Goal: Task Accomplishment & Management: Use online tool/utility

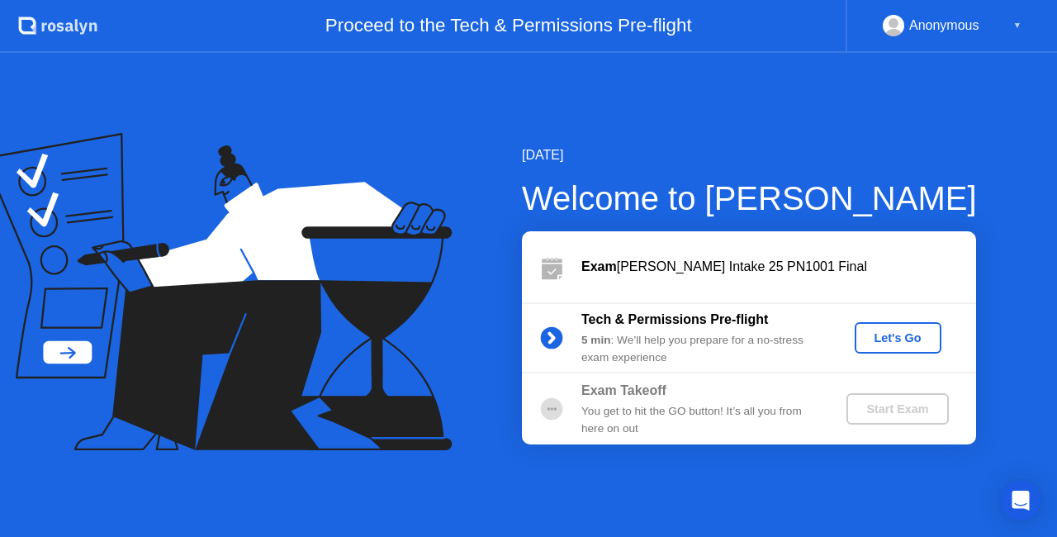
click at [887, 331] on div "Let's Go" at bounding box center [897, 337] width 73 height 13
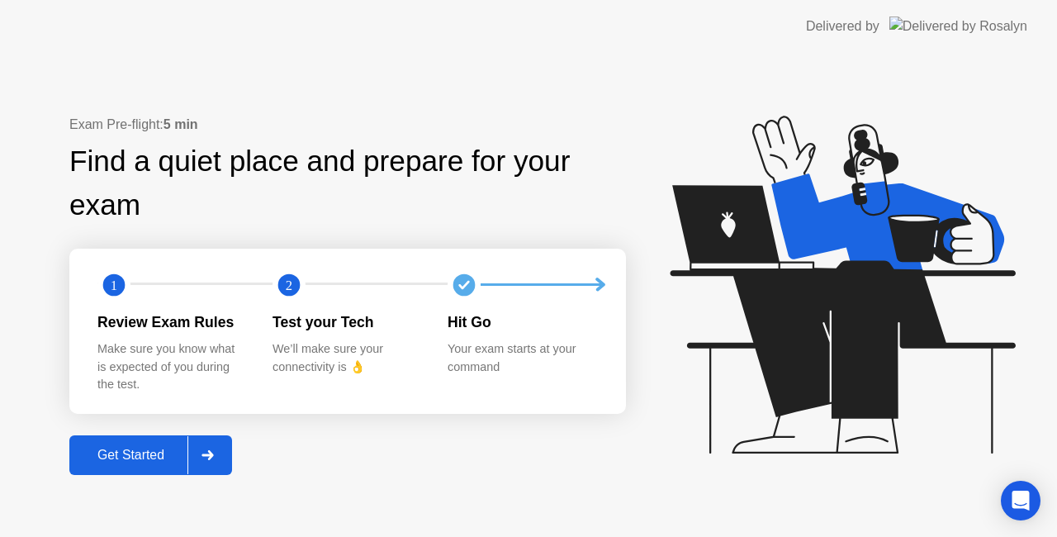
click at [147, 449] on div "Get Started" at bounding box center [130, 454] width 113 height 15
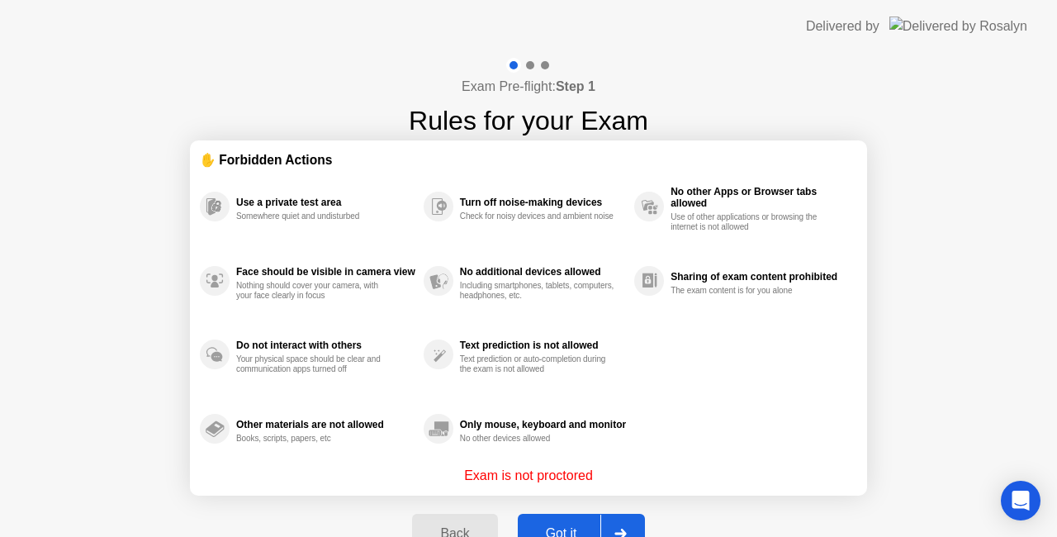
click at [554, 528] on div "Got it" at bounding box center [562, 533] width 78 height 15
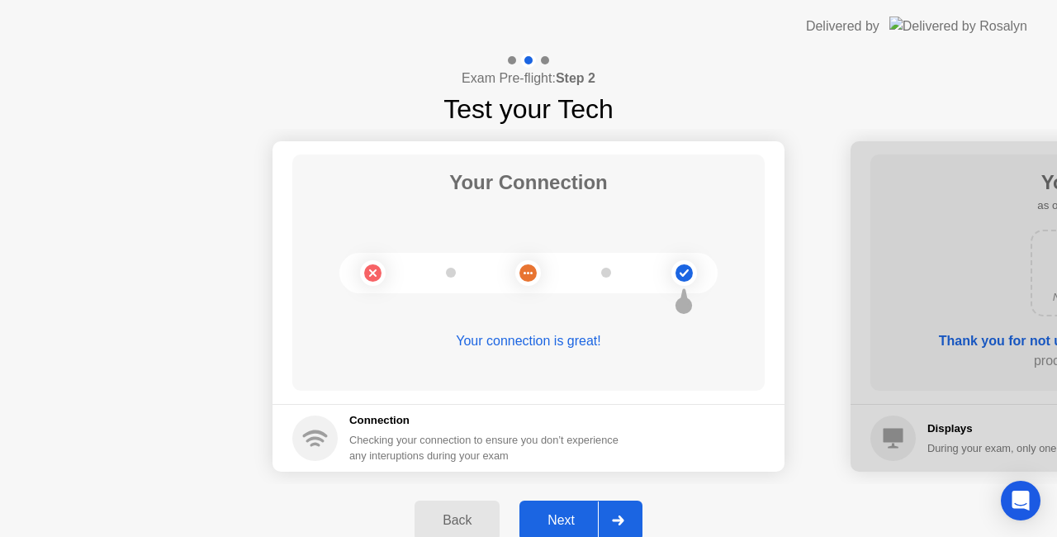
click at [565, 513] on div "Next" at bounding box center [560, 520] width 73 height 15
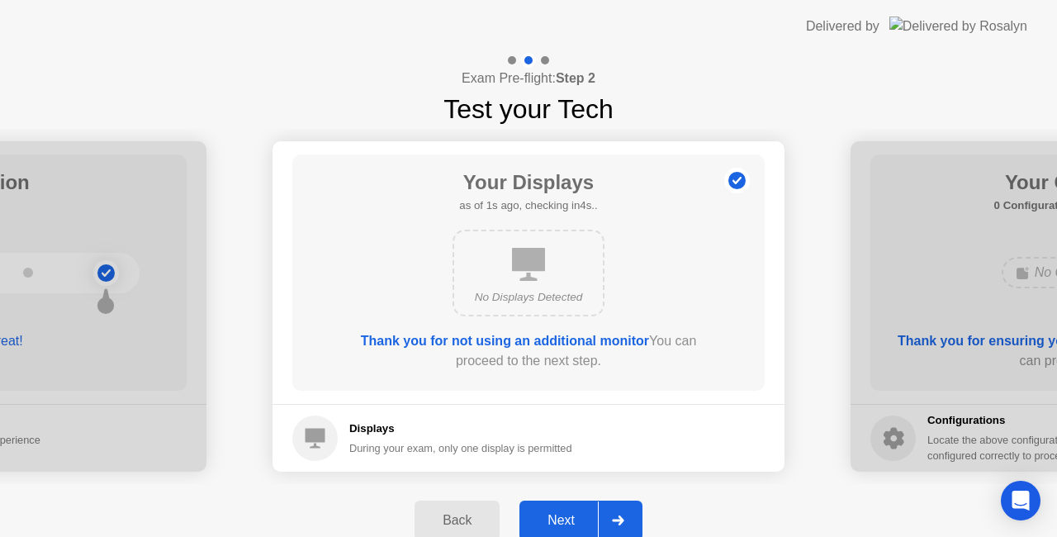
click at [565, 513] on div "Next" at bounding box center [560, 520] width 73 height 15
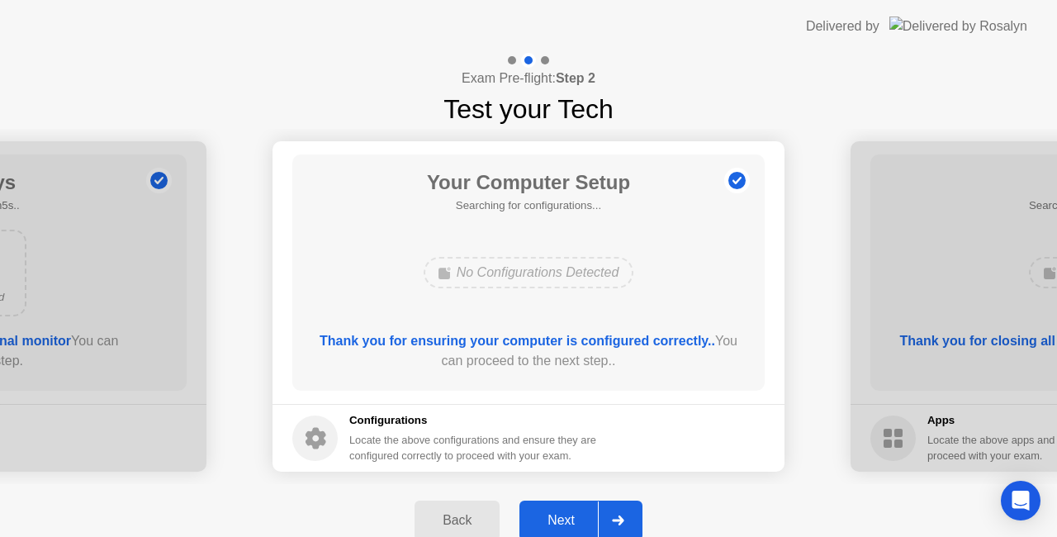
click at [565, 513] on div "Next" at bounding box center [560, 520] width 73 height 15
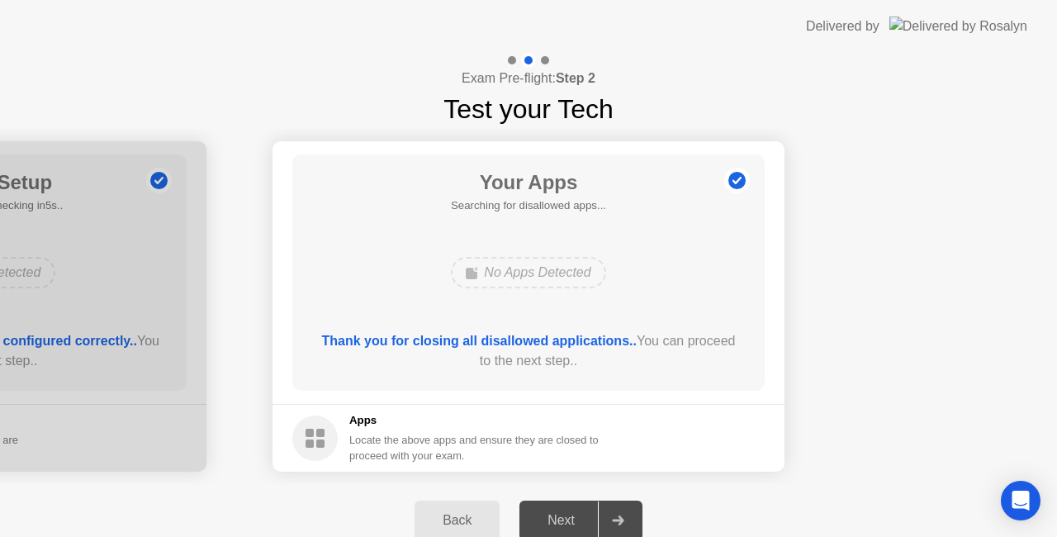
click at [565, 513] on div "Next" at bounding box center [560, 520] width 73 height 15
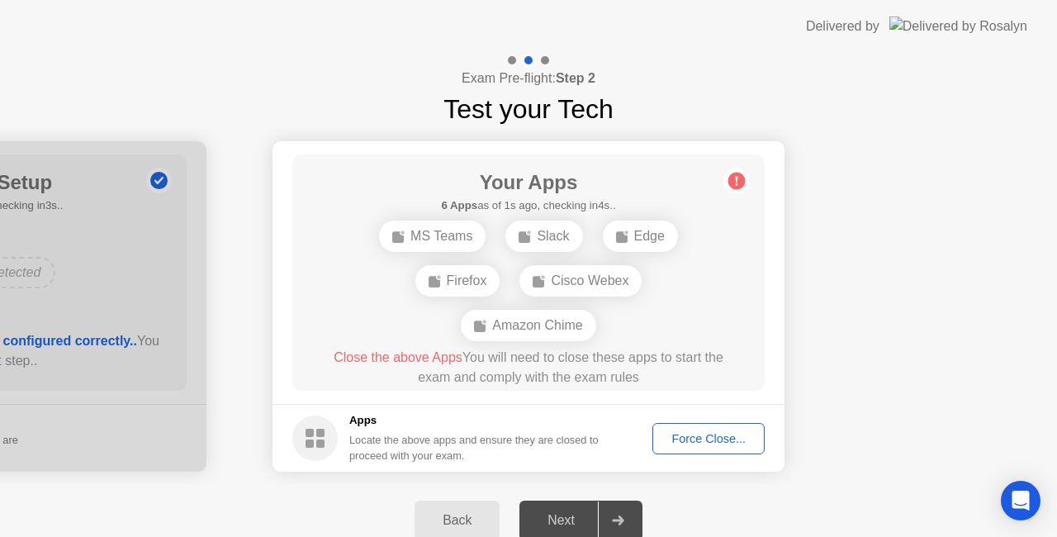
click at [690, 427] on button "Force Close..." at bounding box center [708, 438] width 112 height 31
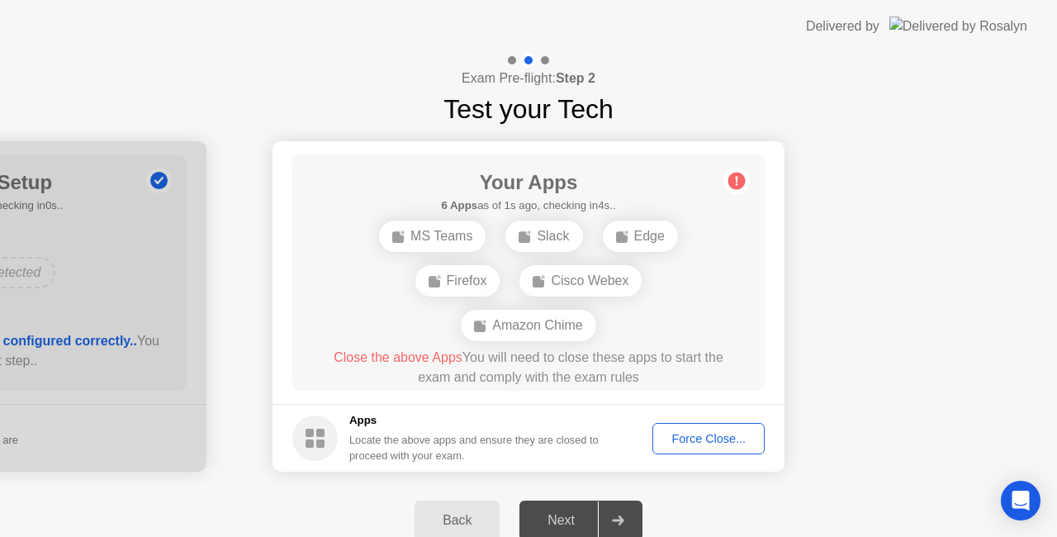
click at [699, 433] on div "Force Close..." at bounding box center [708, 438] width 101 height 13
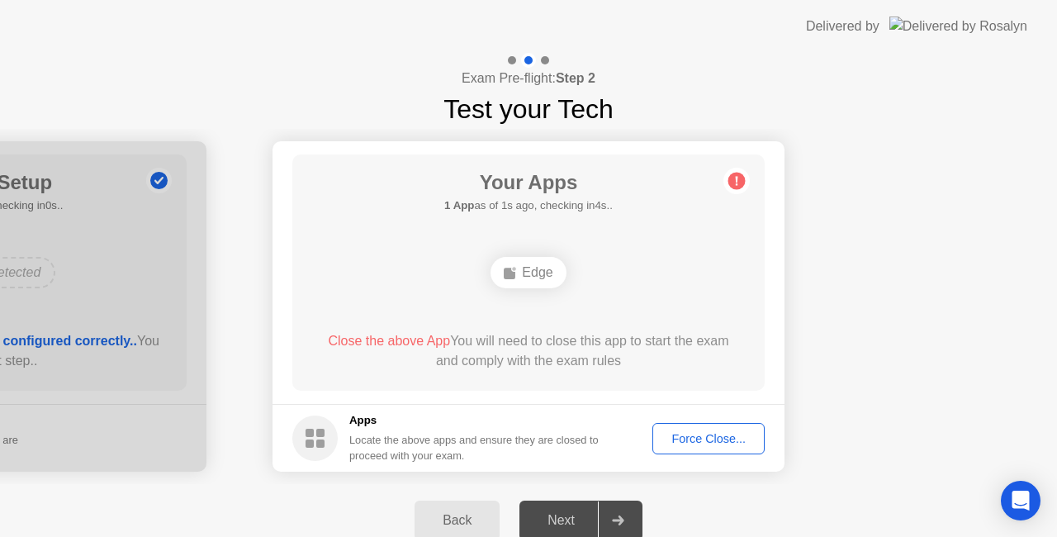
click at [687, 438] on div "Force Close..." at bounding box center [708, 438] width 101 height 13
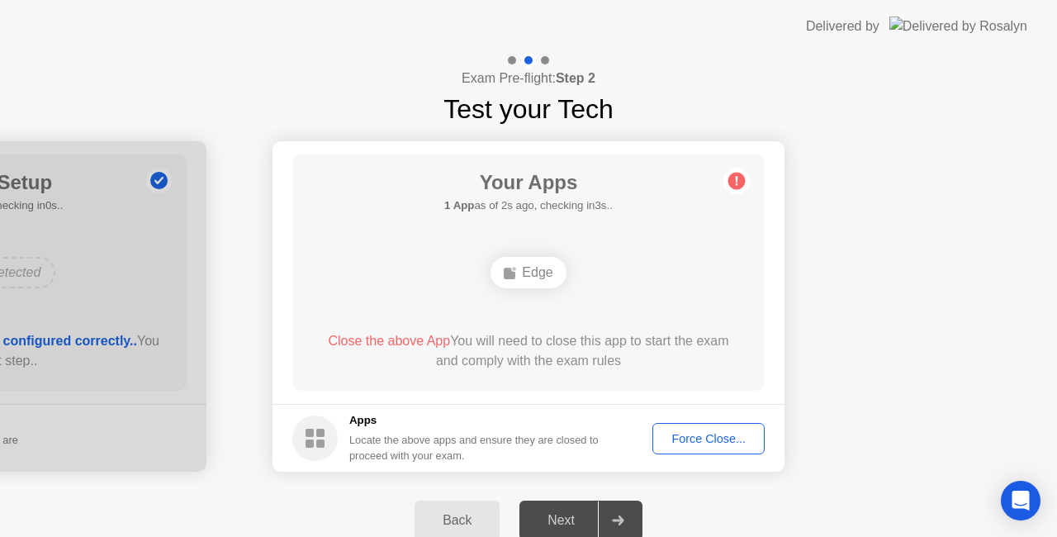
click at [692, 434] on div "Force Close..." at bounding box center [708, 438] width 101 height 13
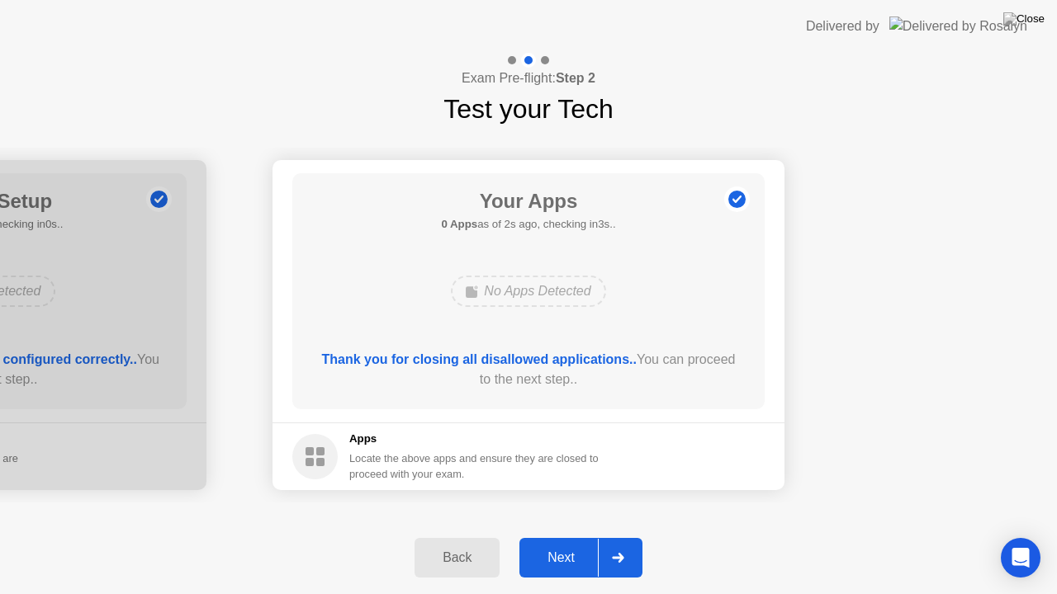
click at [565, 536] on button "Next" at bounding box center [580, 558] width 123 height 40
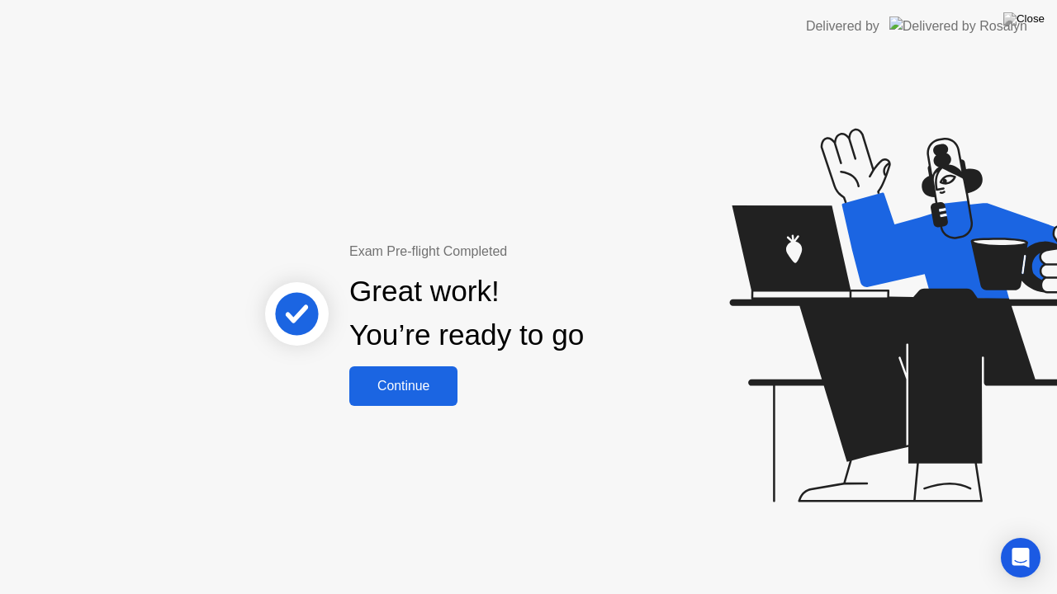
click at [412, 383] on div "Continue" at bounding box center [403, 386] width 98 height 15
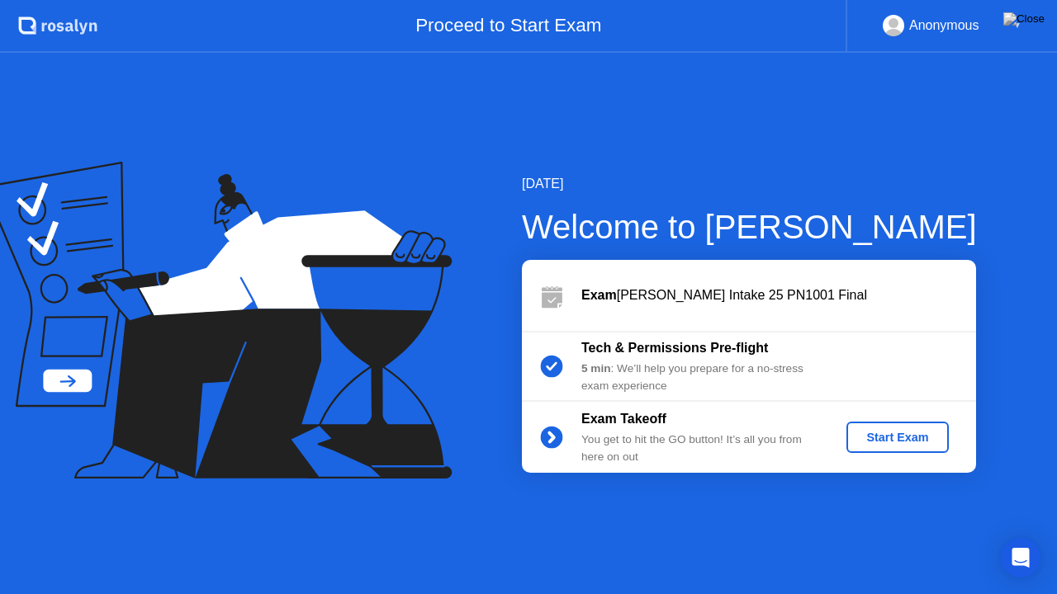
click at [880, 435] on div "Start Exam" at bounding box center [897, 437] width 88 height 13
